Goal: Task Accomplishment & Management: Complete application form

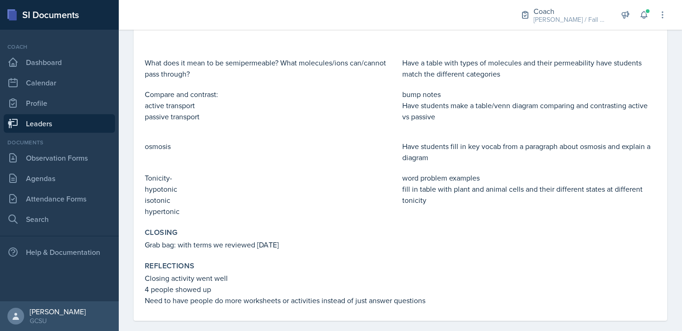
scroll to position [297, 0]
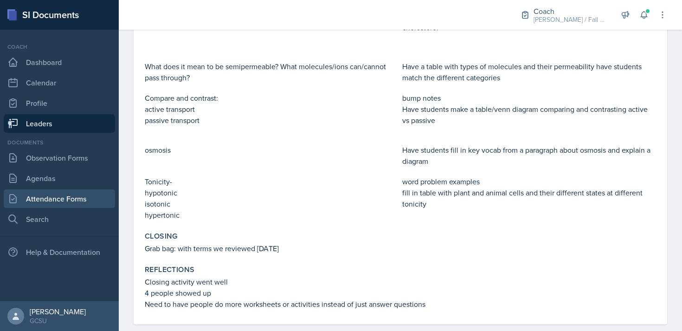
click at [81, 192] on link "Attendance Forms" at bounding box center [59, 198] width 111 height 19
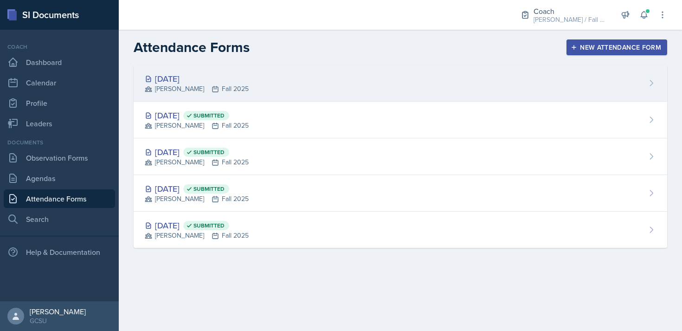
click at [329, 90] on div "[DATE] [PERSON_NAME] Fall 2025" at bounding box center [401, 83] width 534 height 37
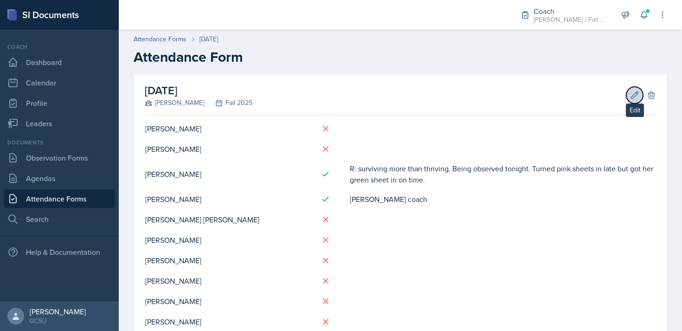
click at [630, 97] on icon at bounding box center [634, 95] width 9 height 9
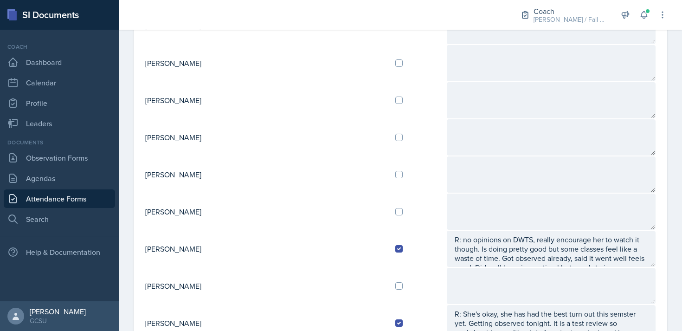
scroll to position [311, 0]
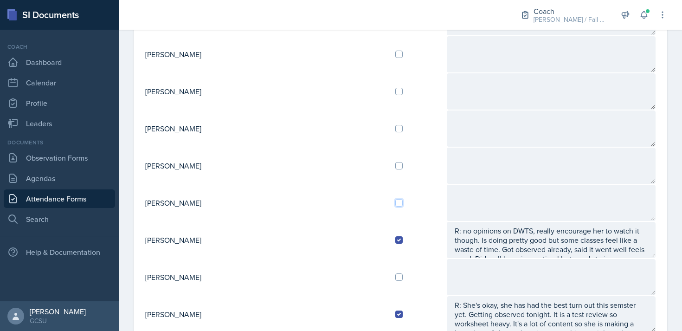
click at [395, 206] on input "checkbox" at bounding box center [398, 202] width 7 height 7
checkbox input "true"
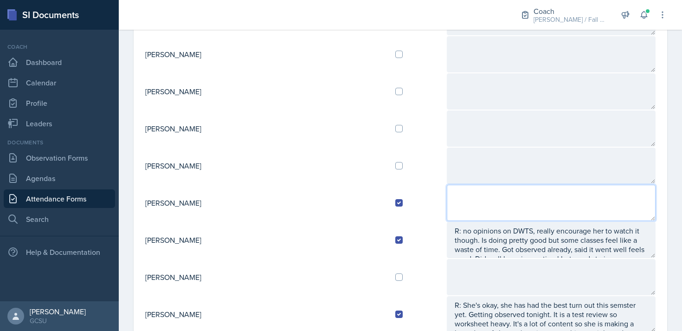
click at [447, 194] on textarea at bounding box center [551, 203] width 209 height 36
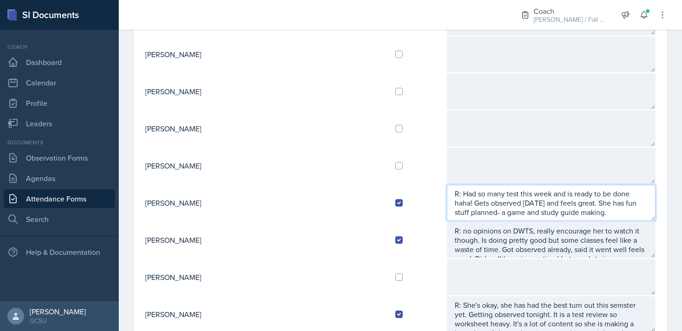
type textarea "R: Had so many test this week and is ready to be done haha! Gets observed [DATE…"
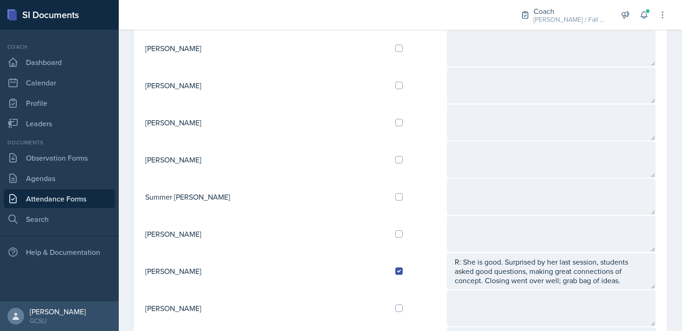
scroll to position [790, 0]
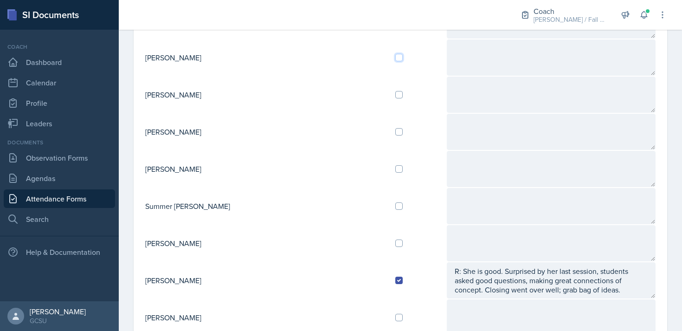
click at [395, 59] on input "checkbox" at bounding box center [398, 57] width 7 height 7
checkbox input "true"
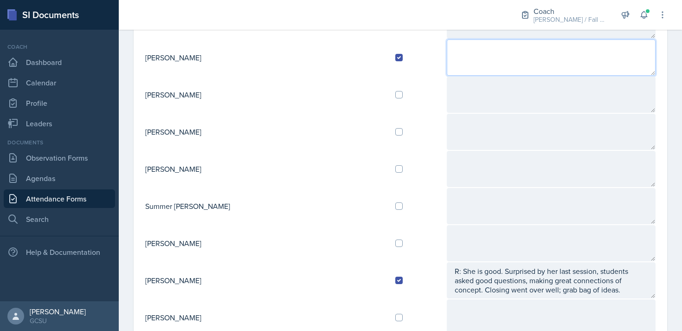
click at [447, 58] on textarea at bounding box center [551, 57] width 209 height 36
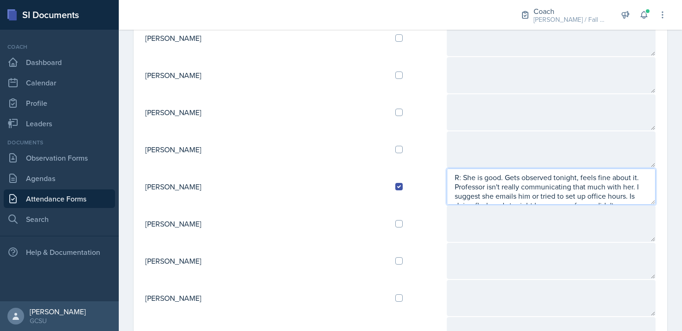
scroll to position [9, 0]
type textarea "R: She is good. Gets observed tonight, feels fine about it. Professor isn't rea…"
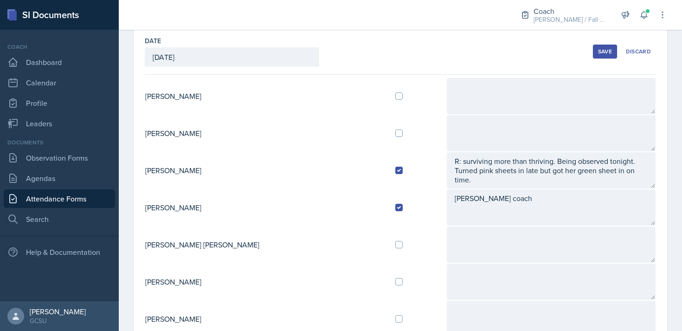
scroll to position [0, 0]
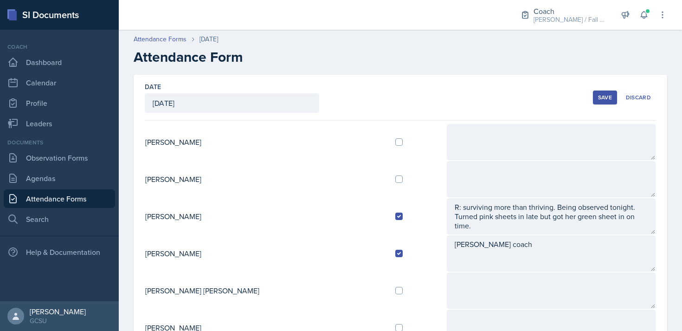
click at [614, 96] on button "Save" at bounding box center [605, 98] width 24 height 14
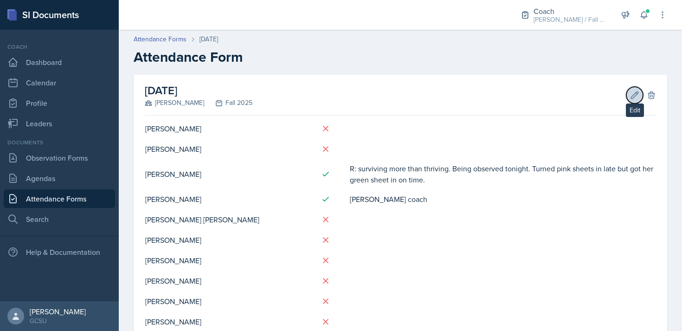
click at [638, 91] on icon at bounding box center [634, 95] width 9 height 9
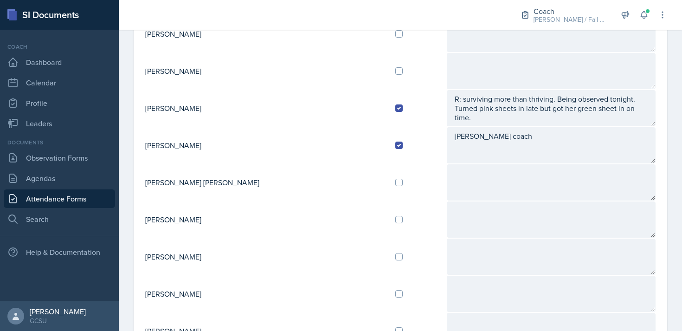
scroll to position [104, 0]
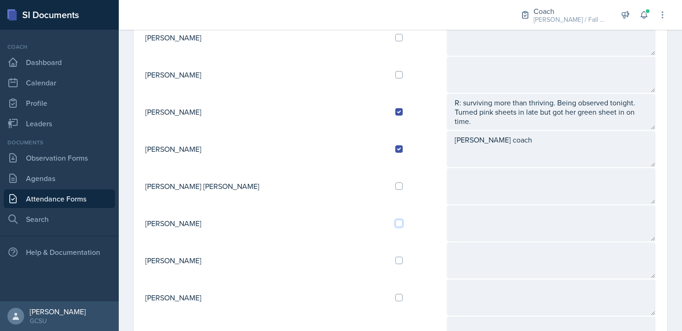
click at [395, 220] on input "checkbox" at bounding box center [398, 223] width 7 height 7
checkbox input "true"
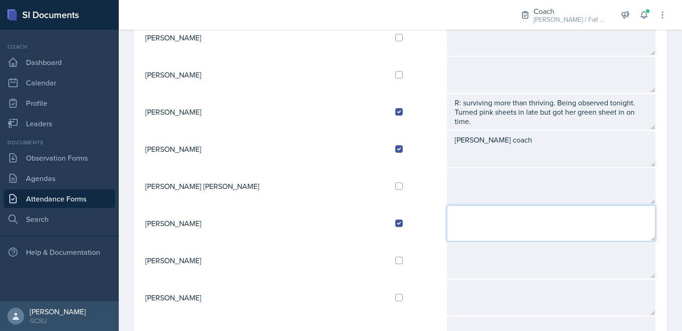
click at [447, 231] on textarea at bounding box center [551, 223] width 209 height 36
type textarea "r"
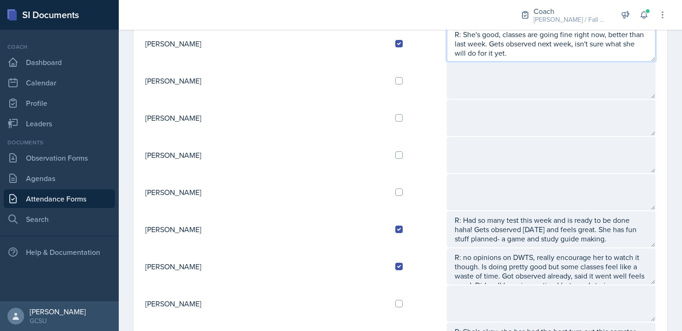
scroll to position [0, 0]
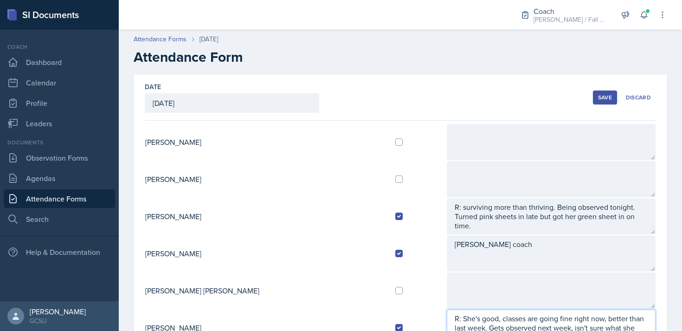
type textarea "R: She's good, classes are going fine right now, better than last week. Gets ob…"
click at [599, 98] on div "Save" at bounding box center [605, 97] width 14 height 7
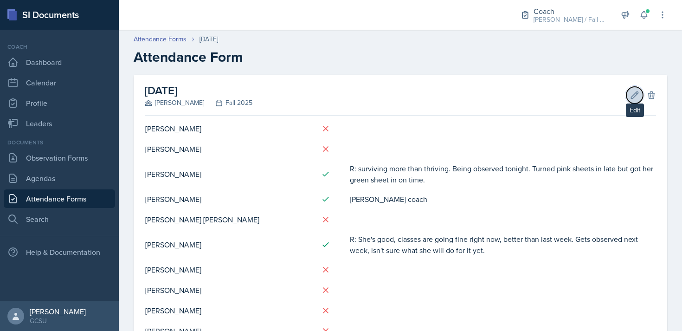
click at [631, 96] on icon at bounding box center [634, 95] width 9 height 9
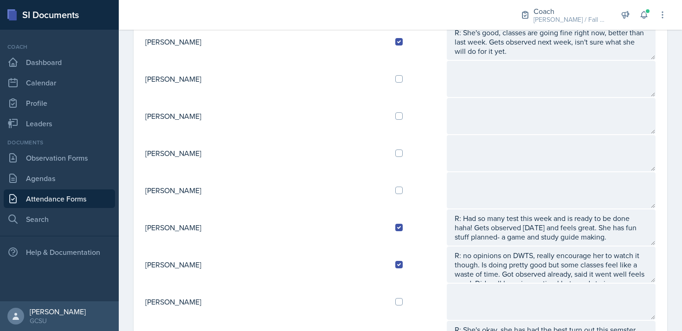
scroll to position [286, 0]
click at [395, 153] on input "checkbox" at bounding box center [398, 152] width 7 height 7
checkbox input "true"
click at [395, 188] on input "checkbox" at bounding box center [398, 189] width 7 height 7
checkbox input "true"
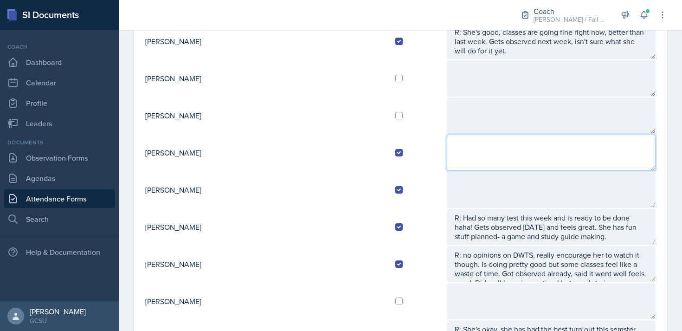
click at [447, 160] on textarea at bounding box center [551, 153] width 209 height 36
type textarea "R:"
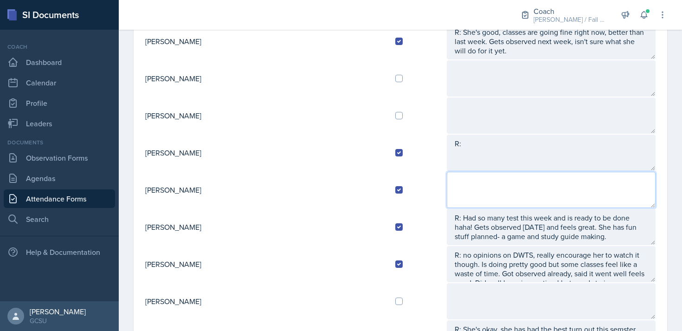
click at [447, 191] on textarea at bounding box center [551, 190] width 209 height 36
type textarea "R:"
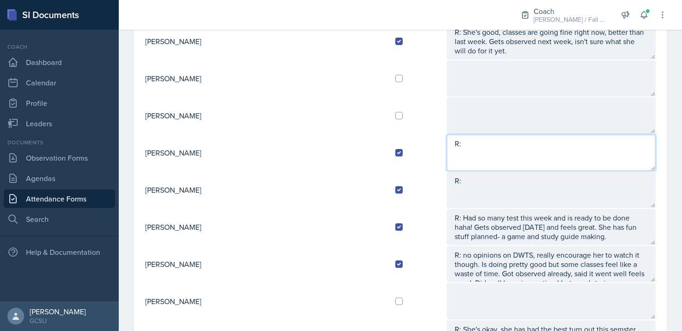
click at [449, 152] on textarea "R:" at bounding box center [551, 153] width 209 height 36
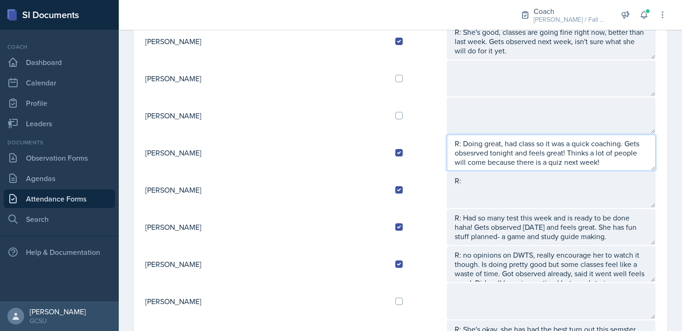
type textarea "R: Doing great, had class so it was a quick coaching. Gets obsesrved tonight an…"
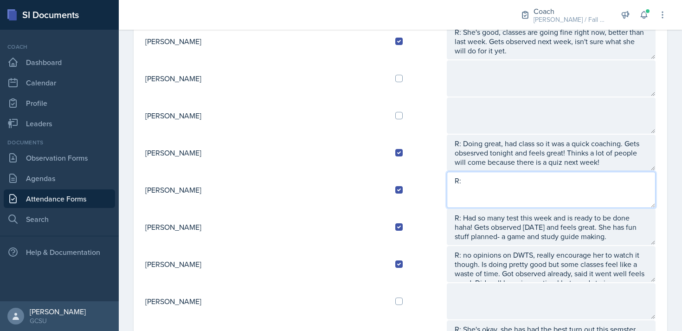
click at [447, 185] on textarea "R:" at bounding box center [551, 190] width 209 height 36
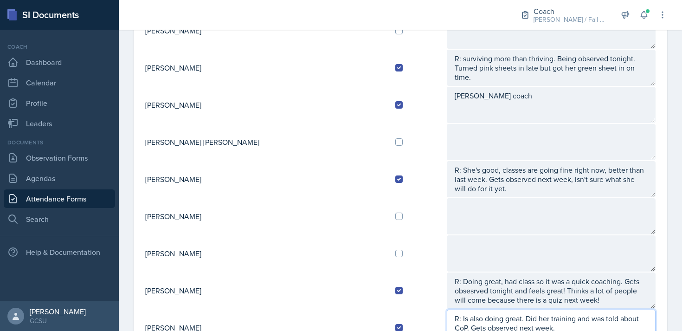
scroll to position [0, 0]
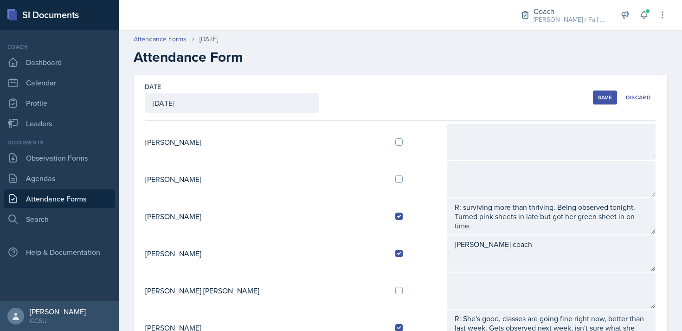
type textarea "R: Is also doing great. Did her training and was told about CoP. Gets observed …"
click at [599, 100] on div "Save" at bounding box center [605, 97] width 14 height 7
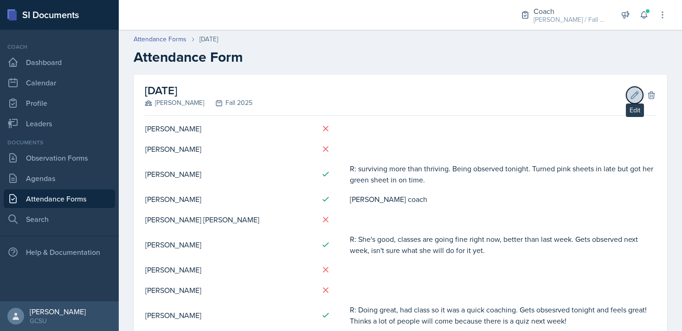
click at [628, 97] on button "Edit" at bounding box center [635, 95] width 17 height 17
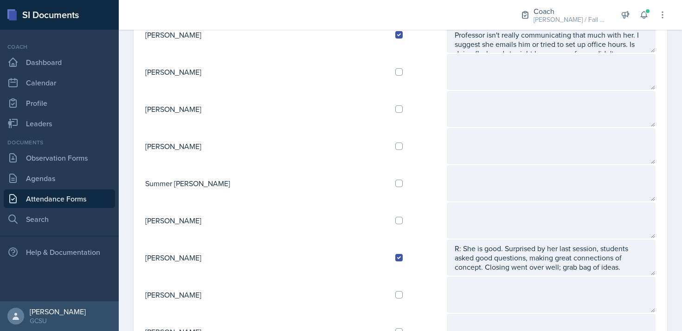
scroll to position [973, 0]
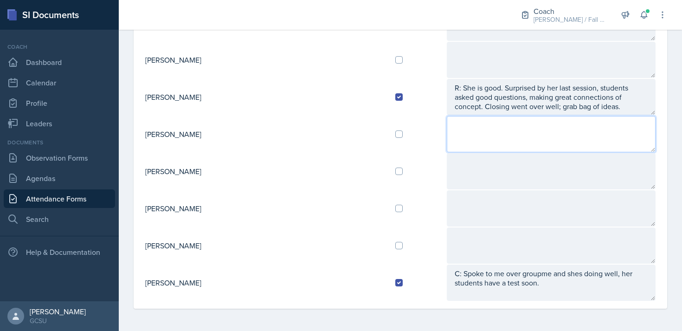
click at [447, 129] on textarea at bounding box center [551, 134] width 209 height 36
type textarea "R:"
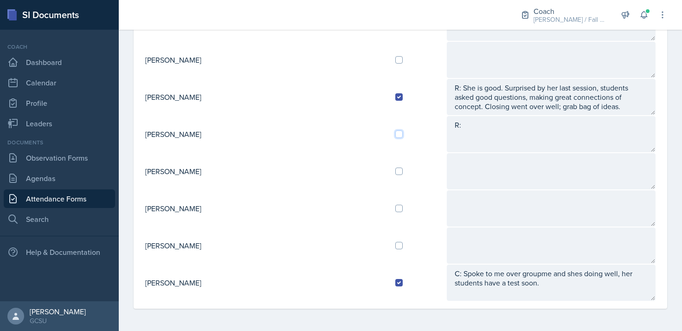
click at [395, 136] on input "checkbox" at bounding box center [398, 133] width 7 height 7
checkbox input "true"
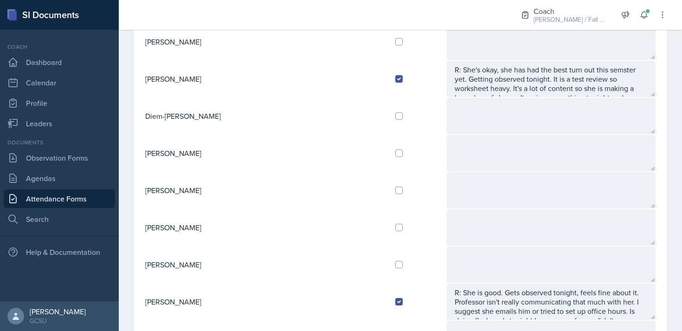
scroll to position [553, 0]
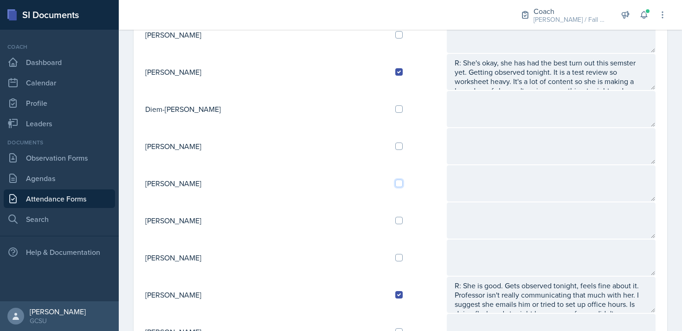
click at [395, 184] on input "checkbox" at bounding box center [398, 183] width 7 height 7
checkbox input "true"
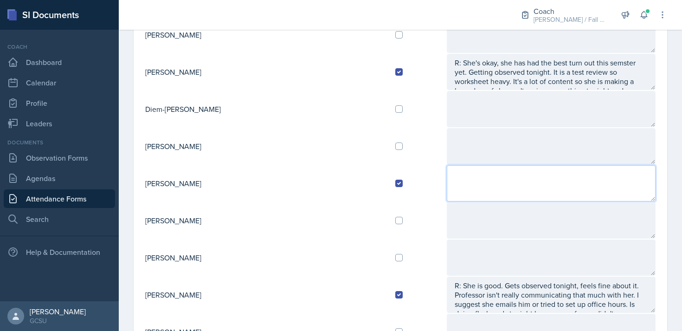
click at [447, 171] on textarea at bounding box center [551, 183] width 209 height 36
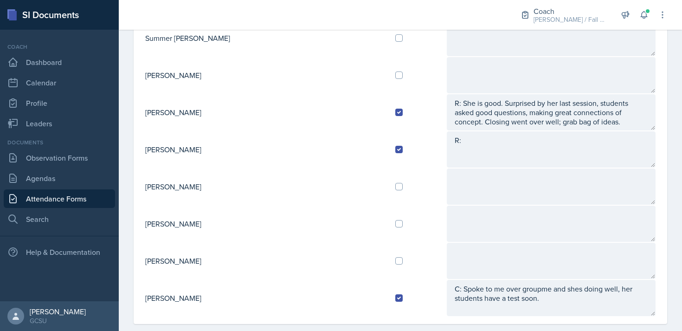
scroll to position [948, 0]
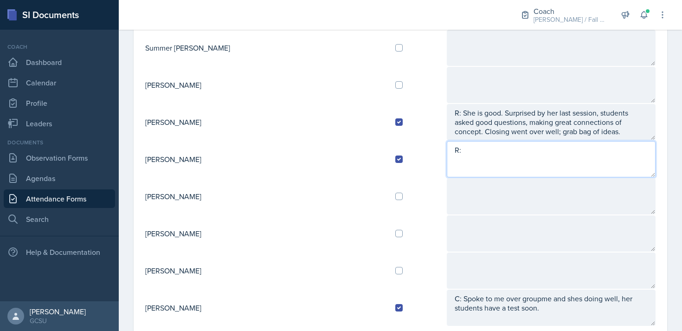
click at [447, 165] on textarea "R:" at bounding box center [551, 159] width 209 height 36
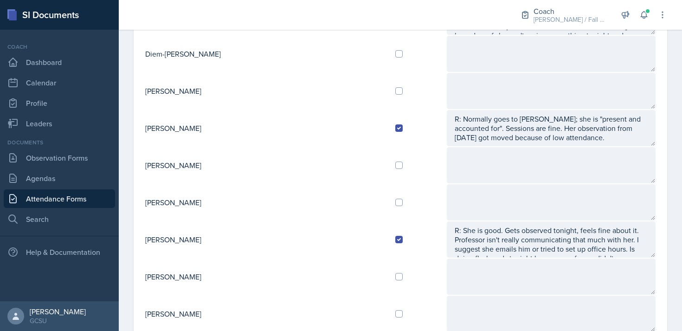
scroll to position [599, 0]
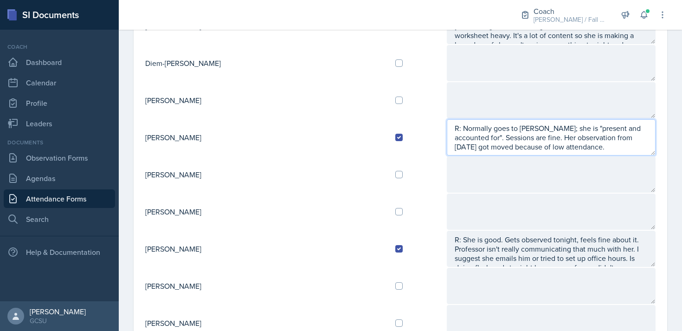
click at [458, 152] on textarea "R: Normally goes to [PERSON_NAME]; she is "present and accounted for". Sessions…" at bounding box center [551, 137] width 209 height 36
type textarea "R: Normally goes to [PERSON_NAME]; she is "present and accounted for". Sessions…"
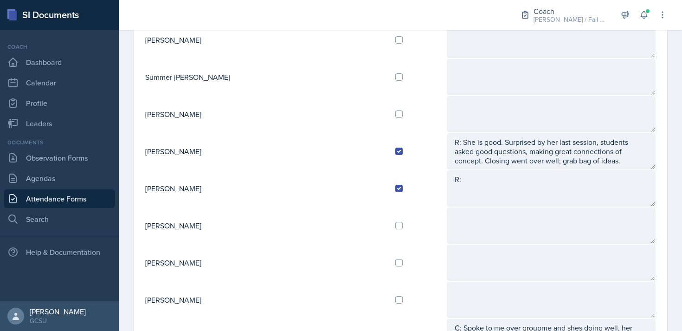
scroll to position [920, 0]
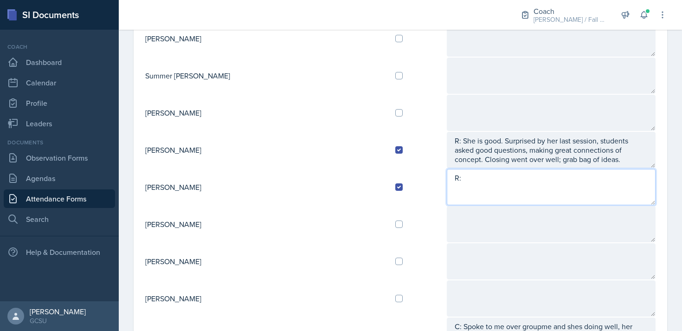
click at [449, 186] on textarea "R:" at bounding box center [551, 187] width 209 height 36
click at [447, 179] on textarea "R: IS doing good, his classes are heavy, has two tests [DATE]." at bounding box center [551, 187] width 209 height 36
click at [619, 180] on textarea "R: Is doing good, his classes are heavy, has two tests [DATE]." at bounding box center [551, 187] width 209 height 36
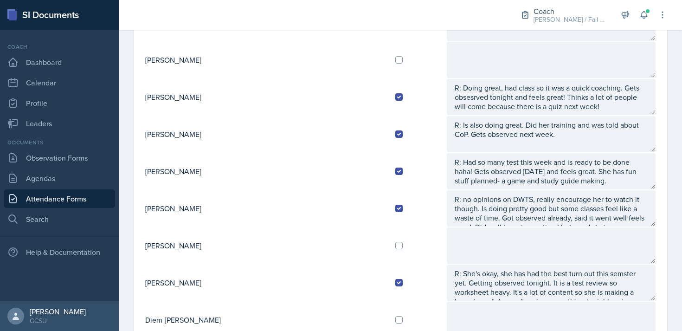
scroll to position [0, 0]
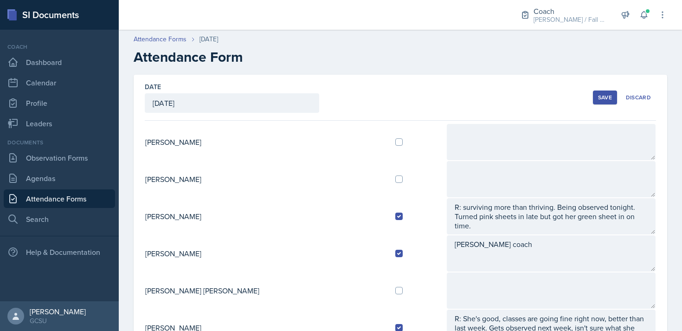
type textarea "R: Is doing good, his classes are heavy, has two tests [DATE]. Got observed las…"
click at [605, 94] on div "Save" at bounding box center [605, 97] width 14 height 7
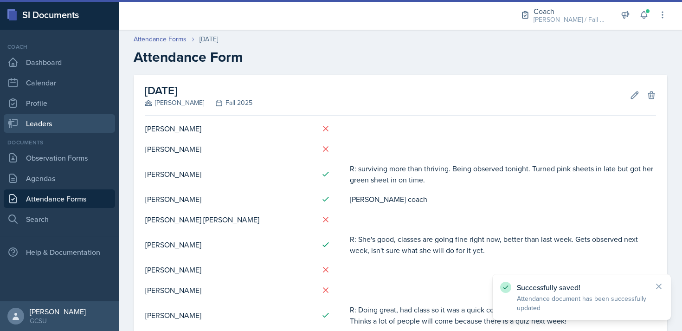
click at [68, 122] on link "Leaders" at bounding box center [59, 123] width 111 height 19
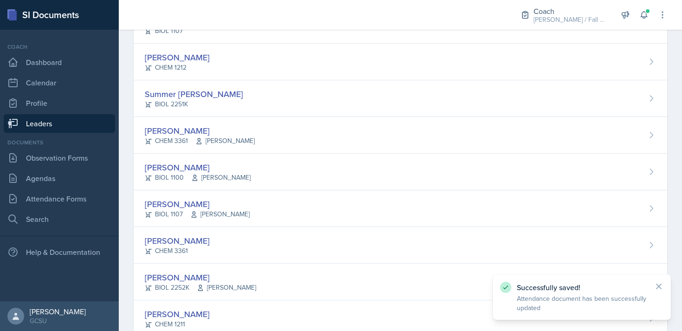
scroll to position [948, 0]
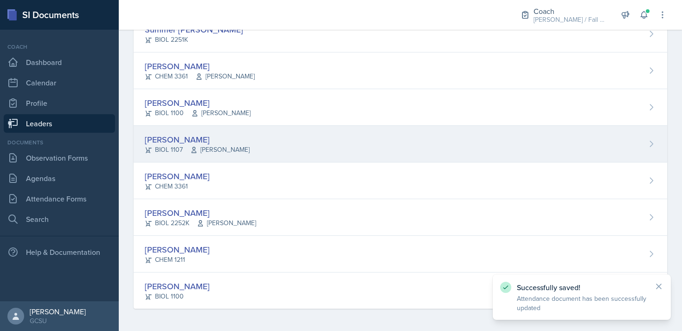
click at [255, 138] on div "[PERSON_NAME] BIOL 1107 [PERSON_NAME]" at bounding box center [401, 144] width 534 height 37
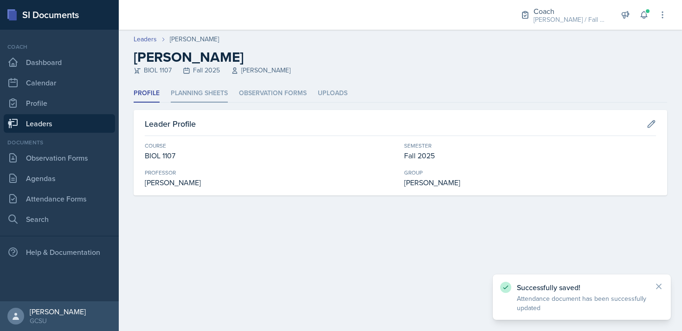
click at [224, 91] on li "Planning Sheets" at bounding box center [199, 93] width 57 height 18
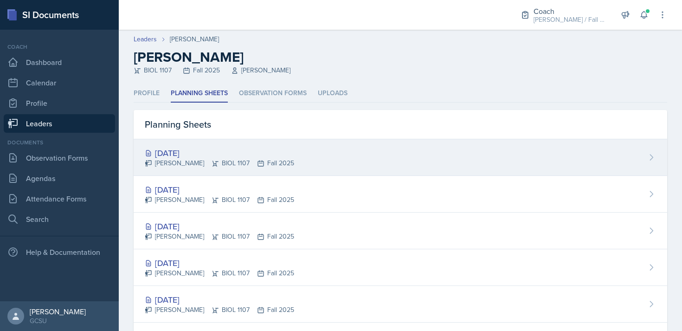
click at [237, 167] on div "[PERSON_NAME] BIOL 1107 Fall 2025" at bounding box center [219, 163] width 149 height 10
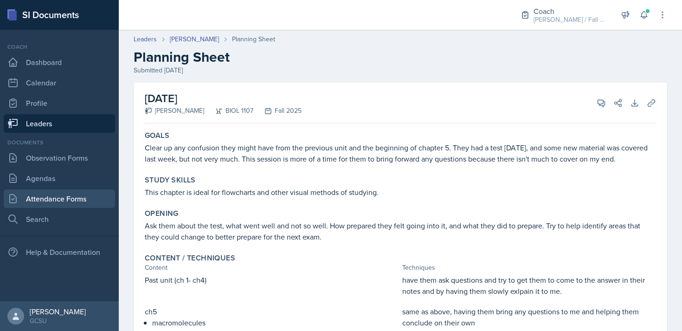
click at [61, 197] on link "Attendance Forms" at bounding box center [59, 198] width 111 height 19
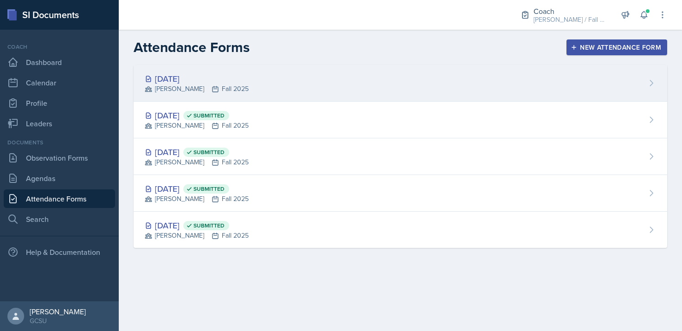
click at [266, 91] on div "[DATE] [PERSON_NAME] Fall 2025" at bounding box center [401, 83] width 534 height 37
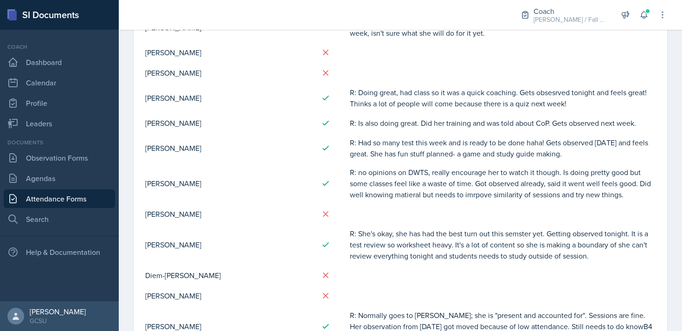
scroll to position [637, 0]
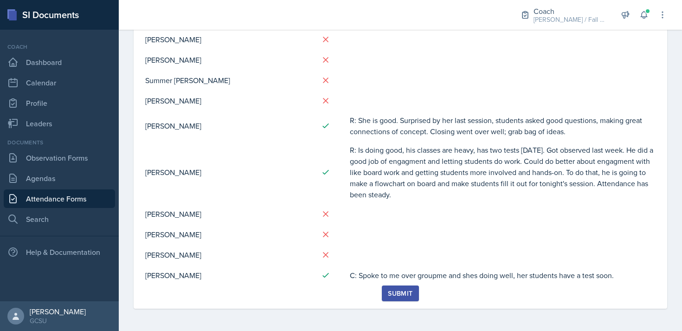
click at [406, 292] on div "Submit" at bounding box center [400, 293] width 25 height 7
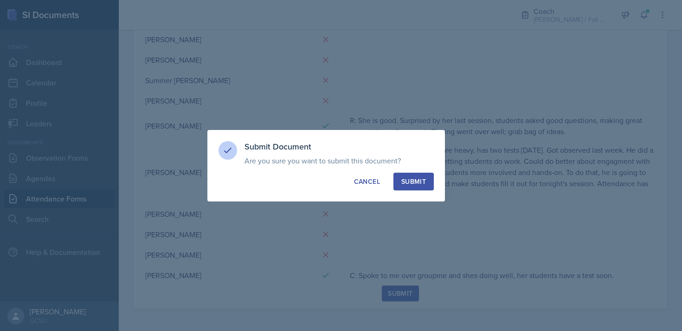
click at [409, 179] on div "Submit" at bounding box center [413, 181] width 25 height 9
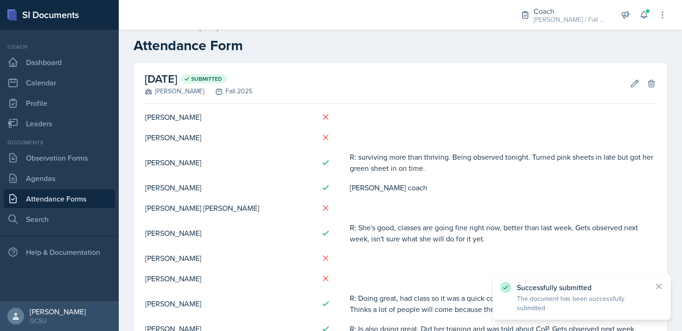
scroll to position [0, 0]
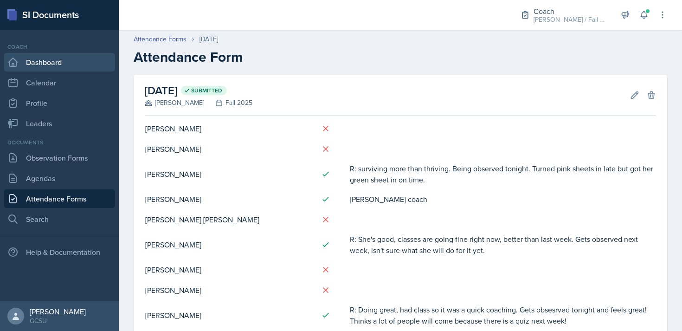
click at [44, 60] on link "Dashboard" at bounding box center [59, 62] width 111 height 19
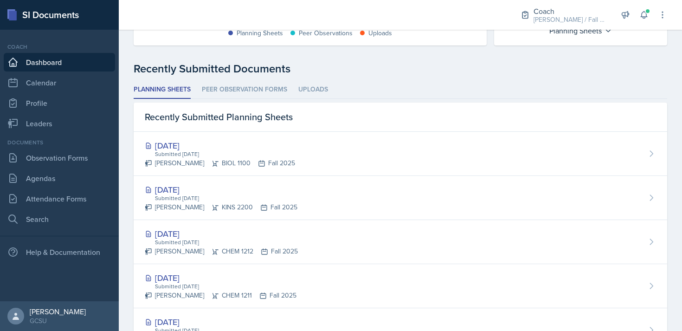
scroll to position [210, 0]
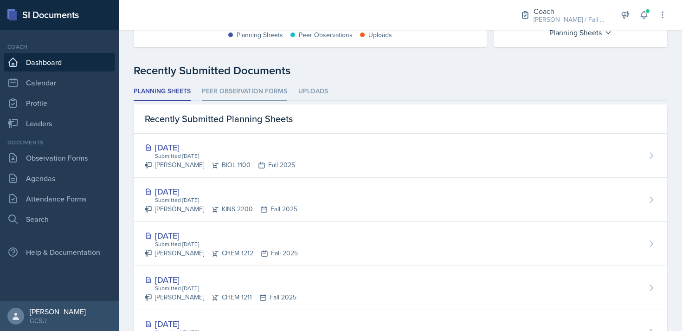
click at [217, 89] on li "Peer Observation Forms" at bounding box center [244, 92] width 85 height 18
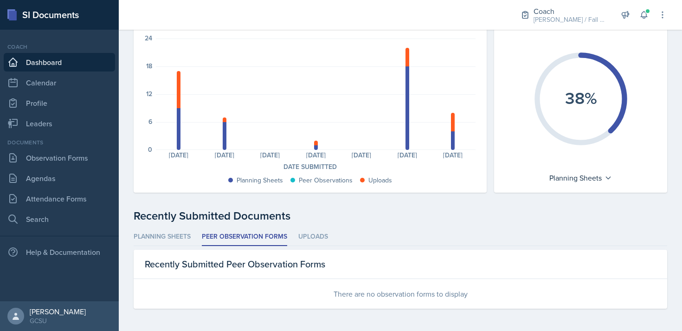
scroll to position [65, 0]
click at [156, 240] on li "Planning Sheets" at bounding box center [162, 237] width 57 height 18
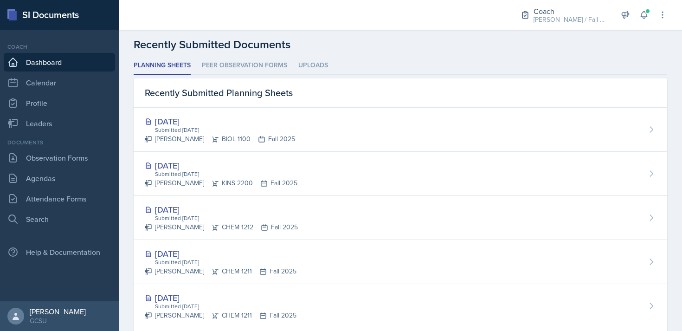
scroll to position [237, 0]
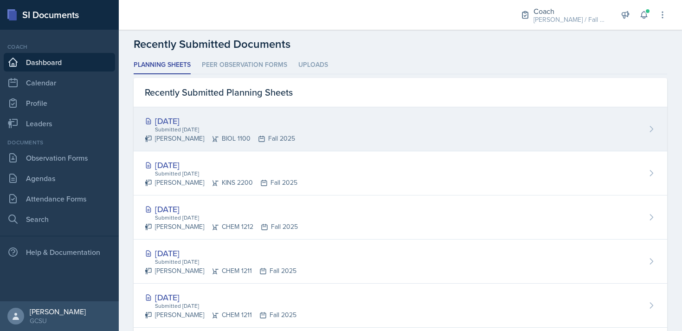
click at [312, 125] on div "[DATE] Submitted [DATE] [PERSON_NAME] BIOL 1100 Fall 2025" at bounding box center [401, 129] width 534 height 44
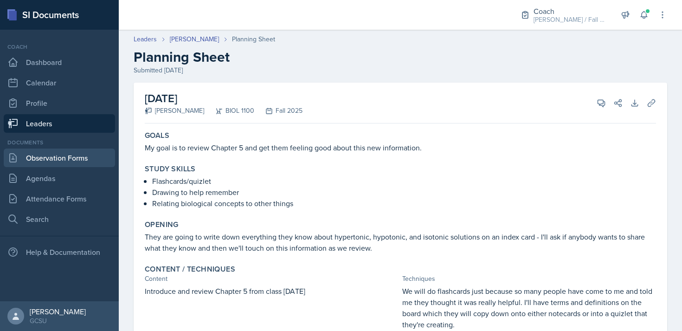
click at [59, 151] on link "Observation Forms" at bounding box center [59, 158] width 111 height 19
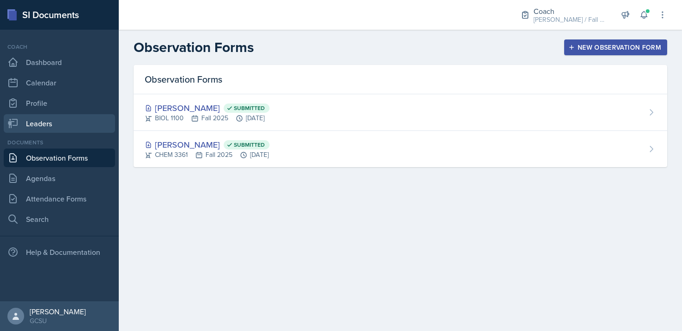
click at [31, 119] on link "Leaders" at bounding box center [59, 123] width 111 height 19
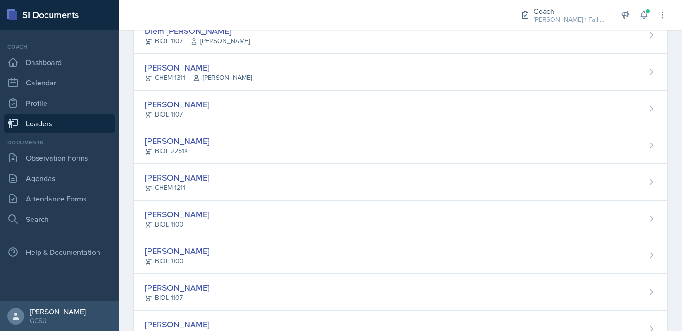
scroll to position [948, 0]
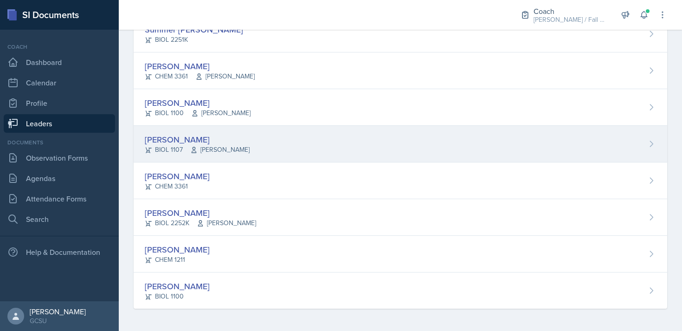
click at [213, 131] on div "[PERSON_NAME] BIOL 1107 [PERSON_NAME]" at bounding box center [401, 144] width 534 height 37
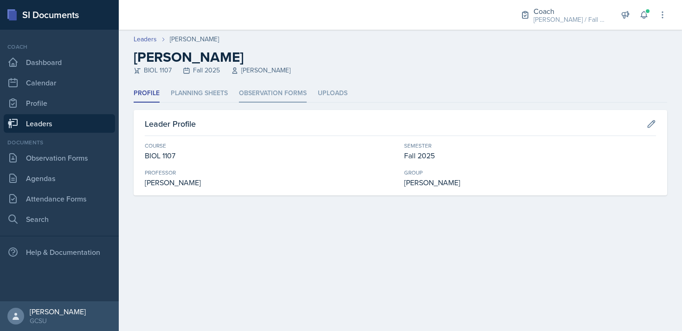
click at [248, 94] on li "Observation Forms" at bounding box center [273, 93] width 68 height 18
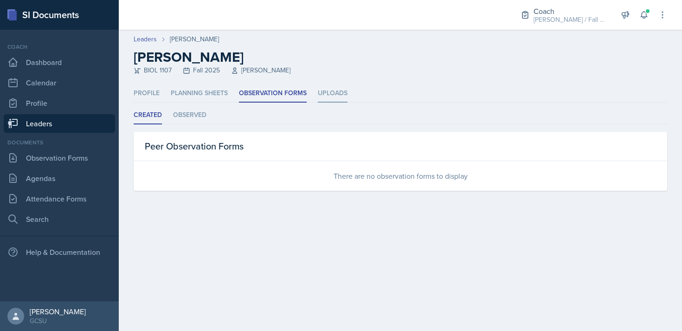
click at [338, 96] on li "Uploads" at bounding box center [333, 93] width 30 height 18
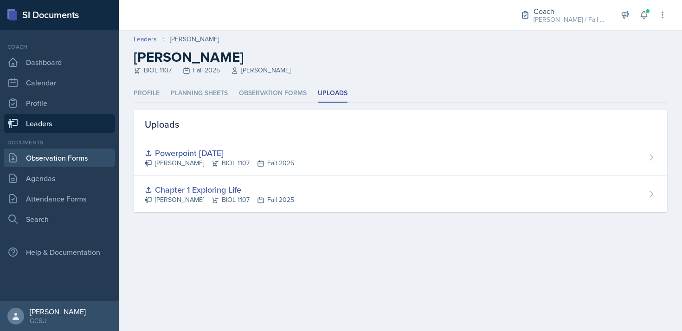
click at [71, 155] on link "Observation Forms" at bounding box center [59, 158] width 111 height 19
